Goal: Information Seeking & Learning: Learn about a topic

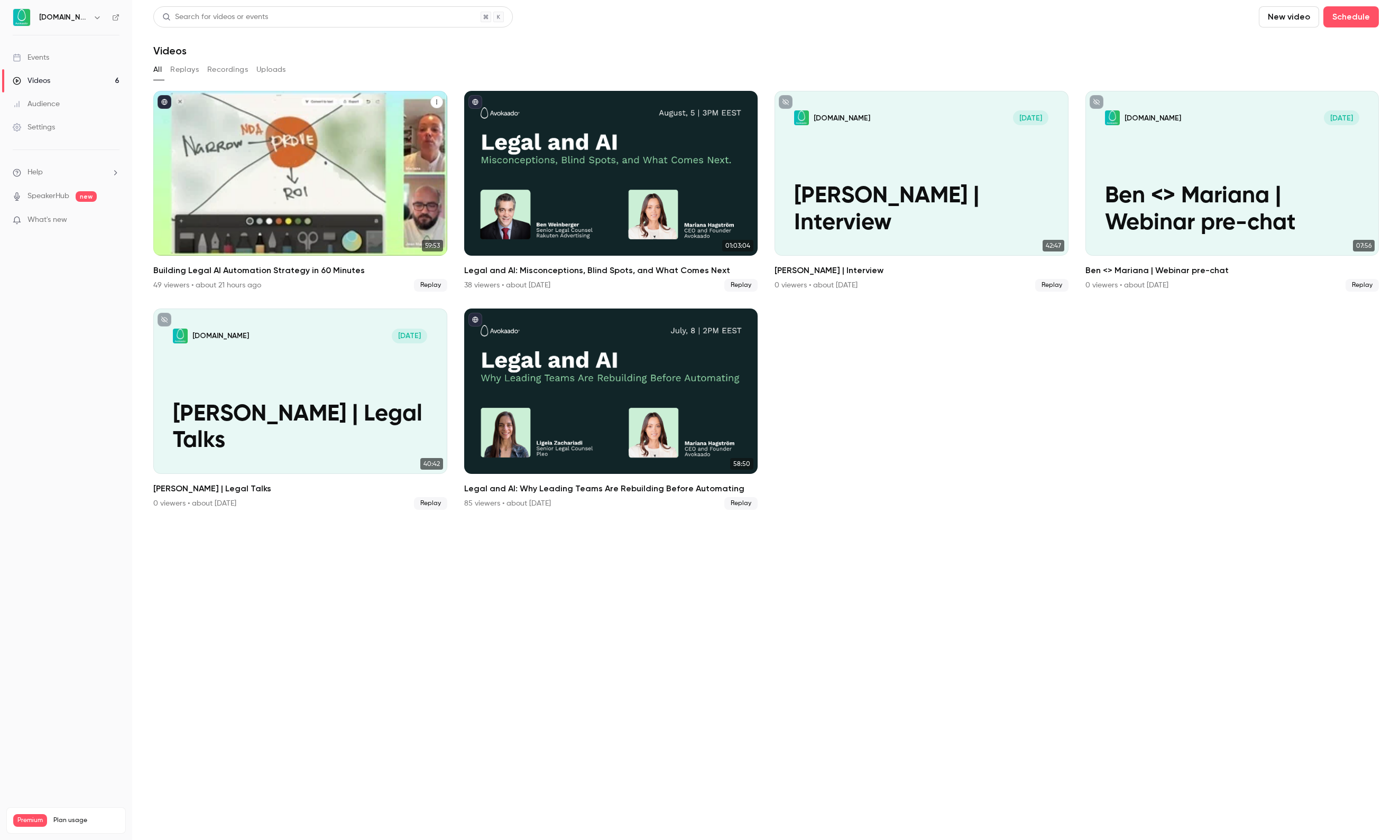
click at [285, 158] on div "Building Legal AI Automation Strategy in 60 Minutes" at bounding box center [300, 173] width 294 height 165
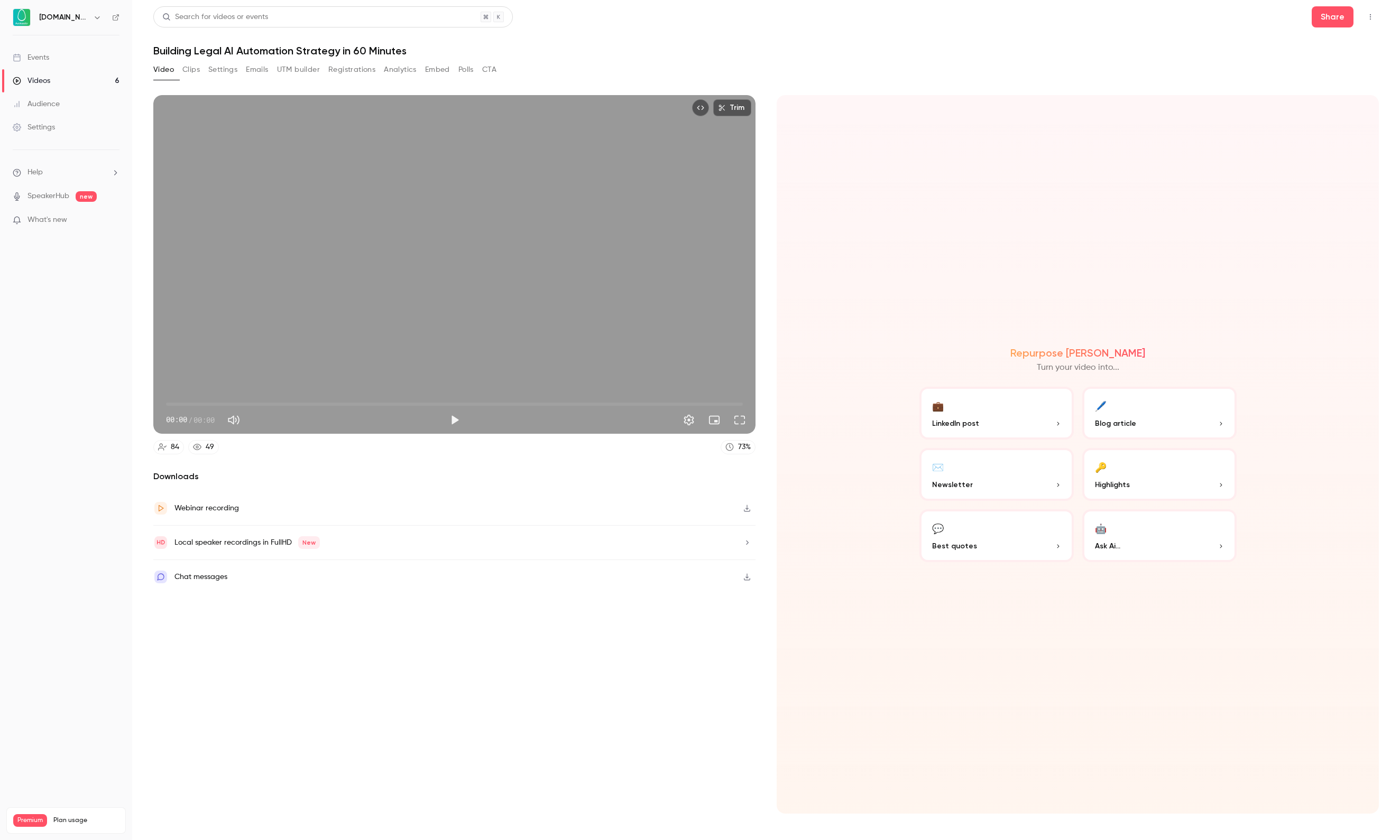
click at [375, 75] on button "Registrations" at bounding box center [351, 69] width 47 height 17
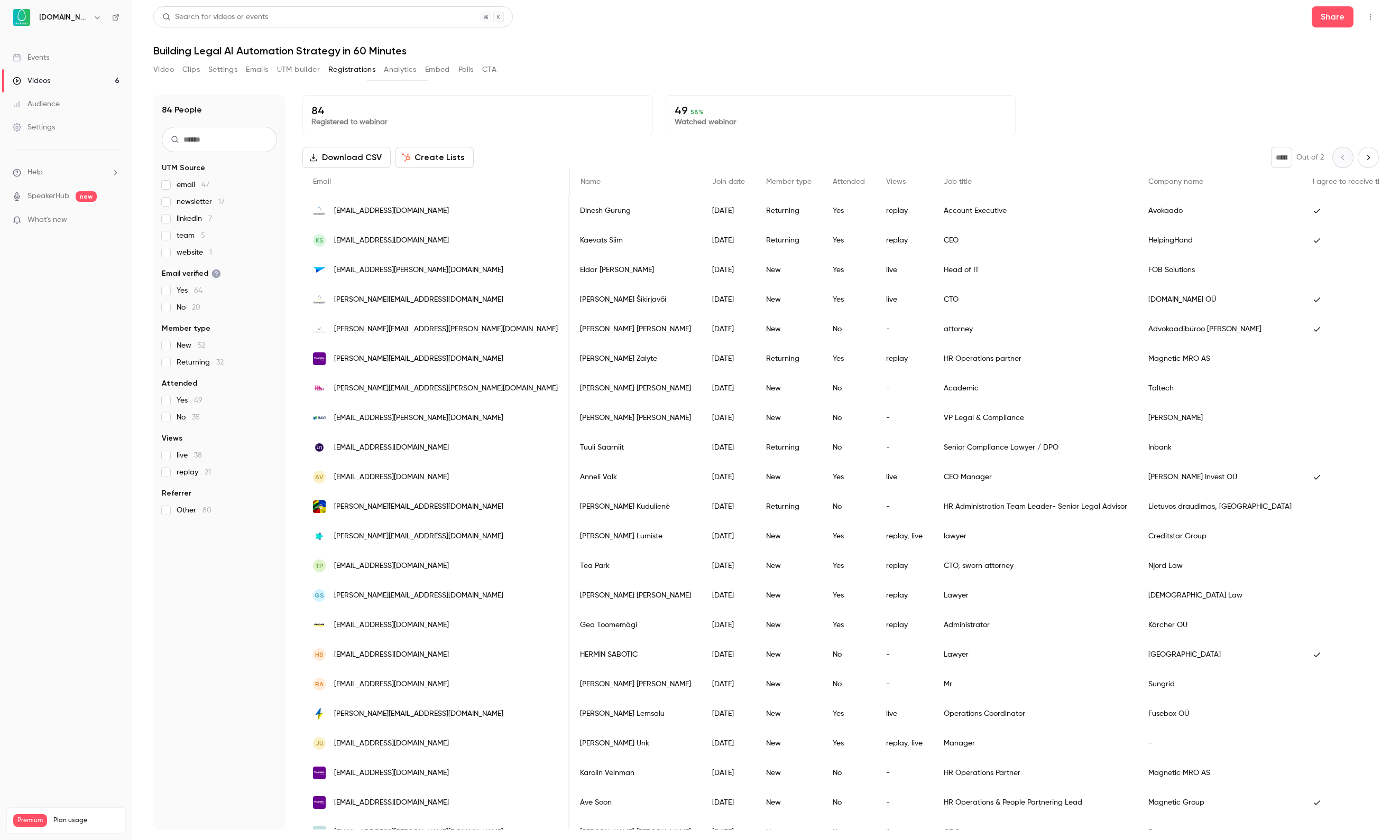
scroll to position [0, 127]
click at [188, 236] on span "team 5" at bounding box center [190, 235] width 28 height 11
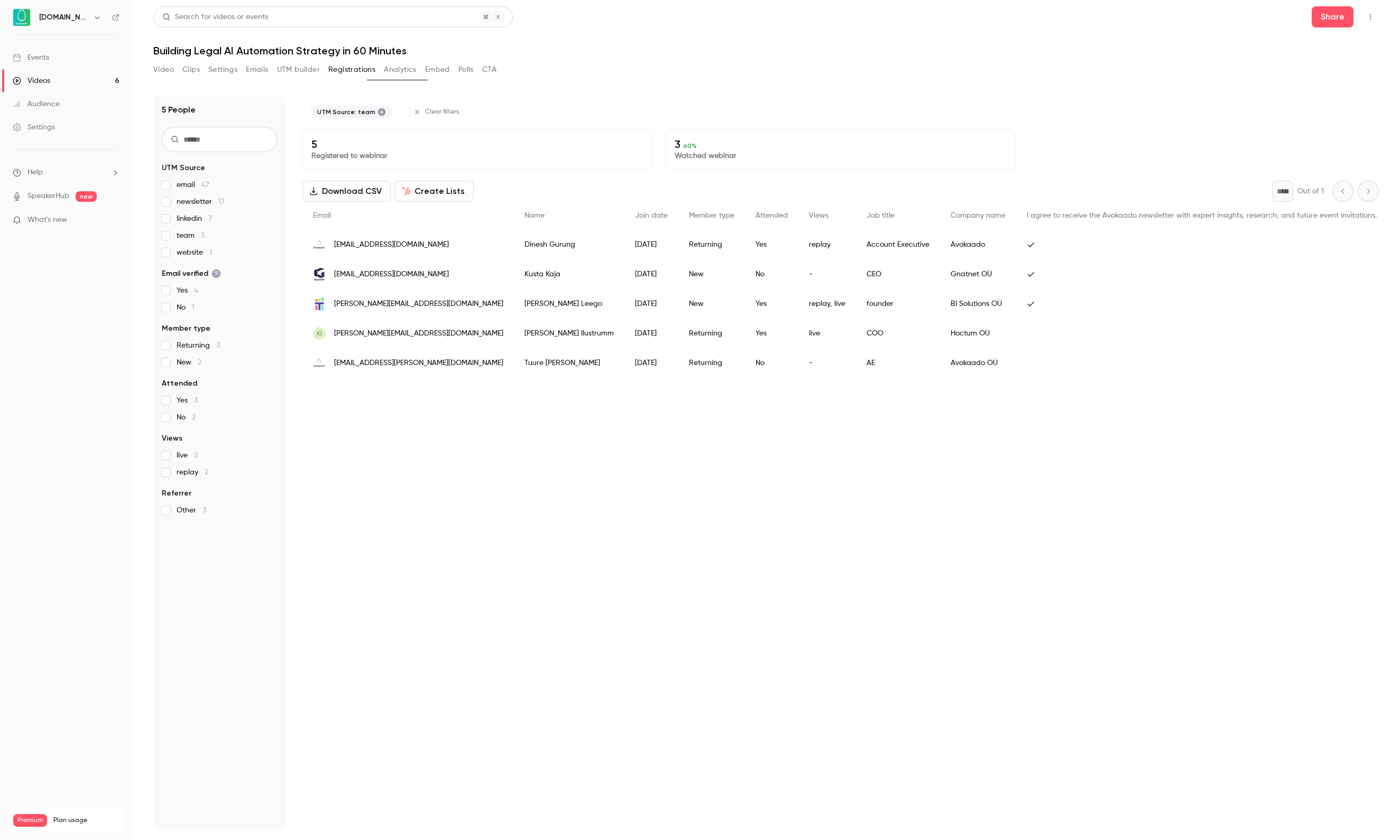
click at [187, 216] on span "linkedin 7" at bounding box center [194, 219] width 36 height 11
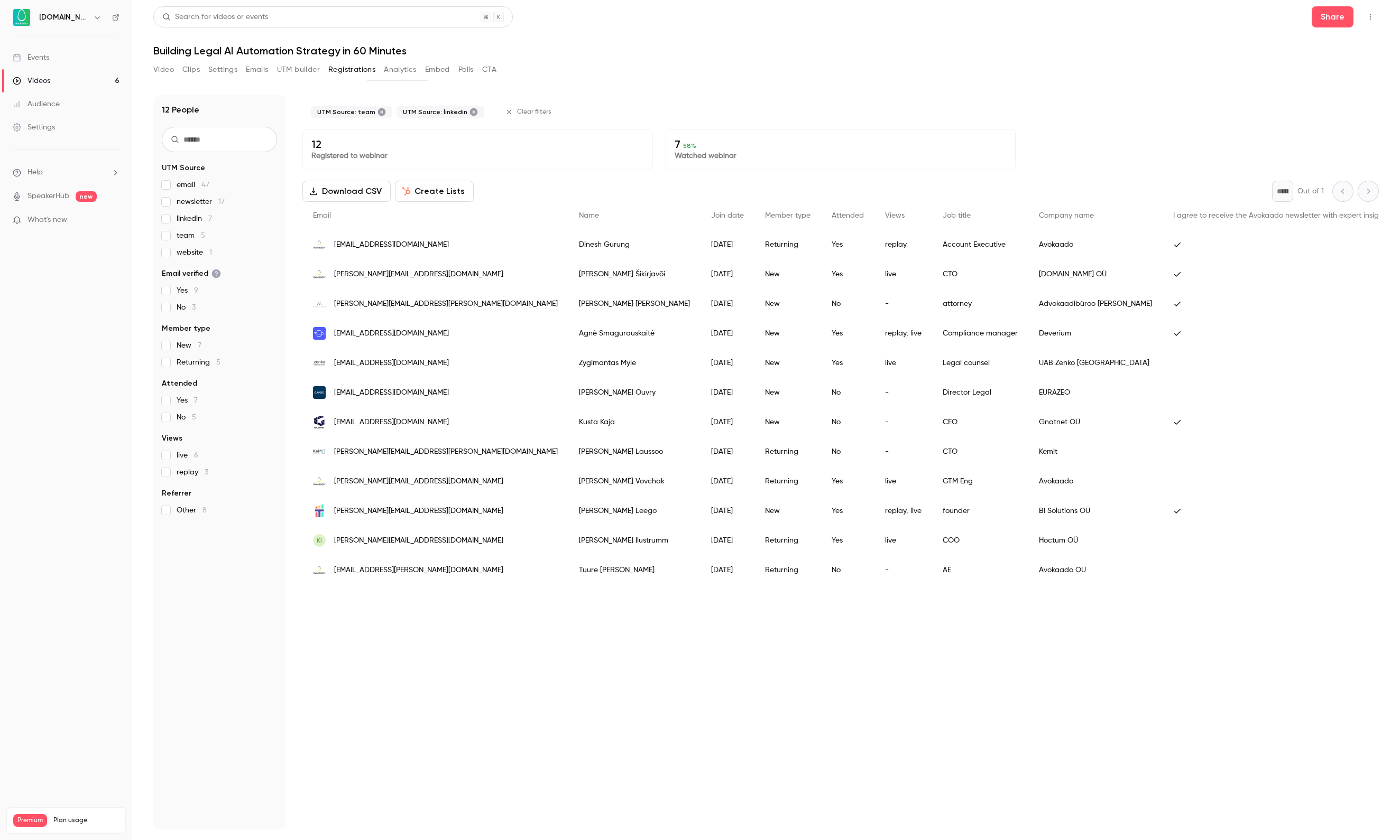
click at [177, 236] on span "team 5" at bounding box center [190, 235] width 28 height 11
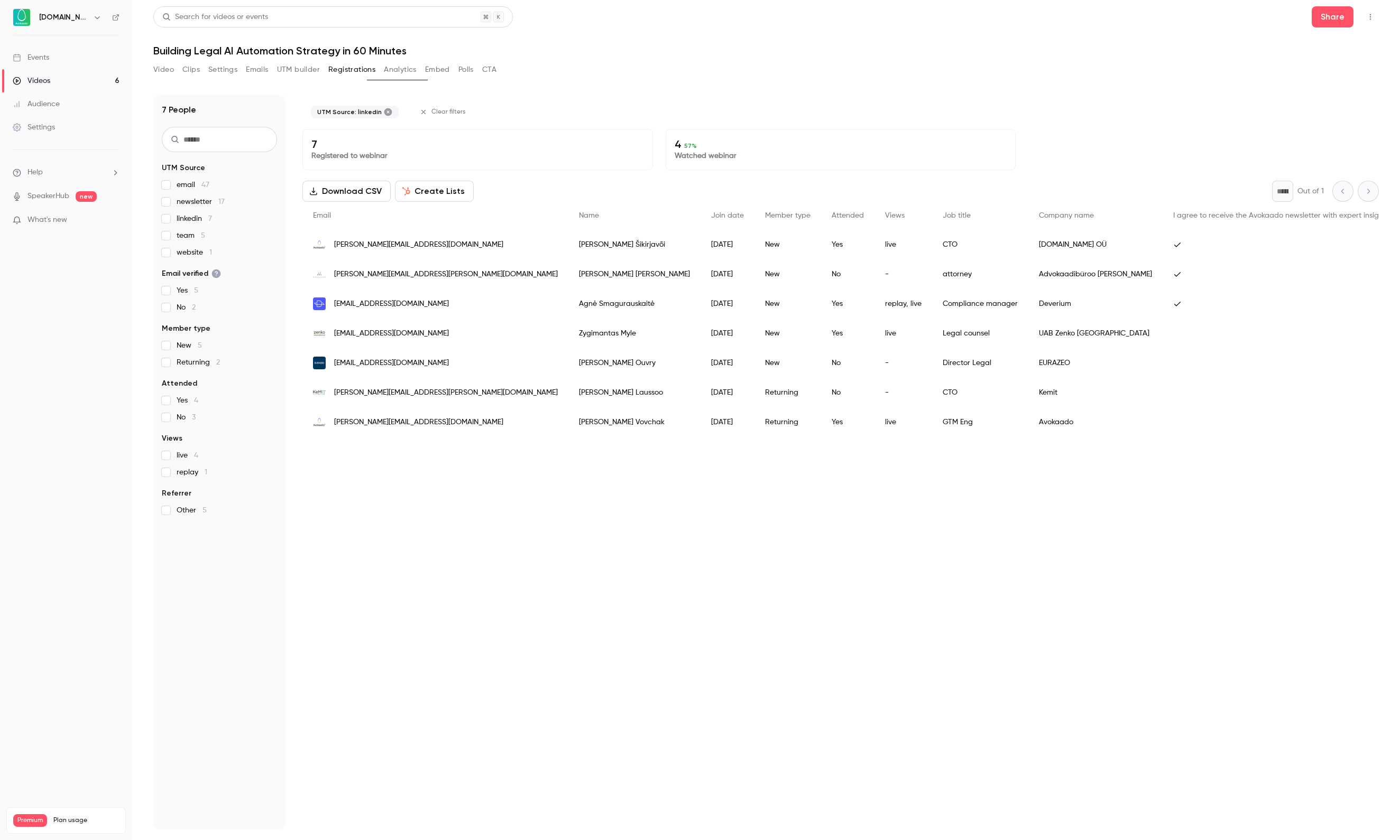
click at [68, 54] on link "Events" at bounding box center [66, 58] width 132 height 23
